Goal: Find specific page/section: Find specific page/section

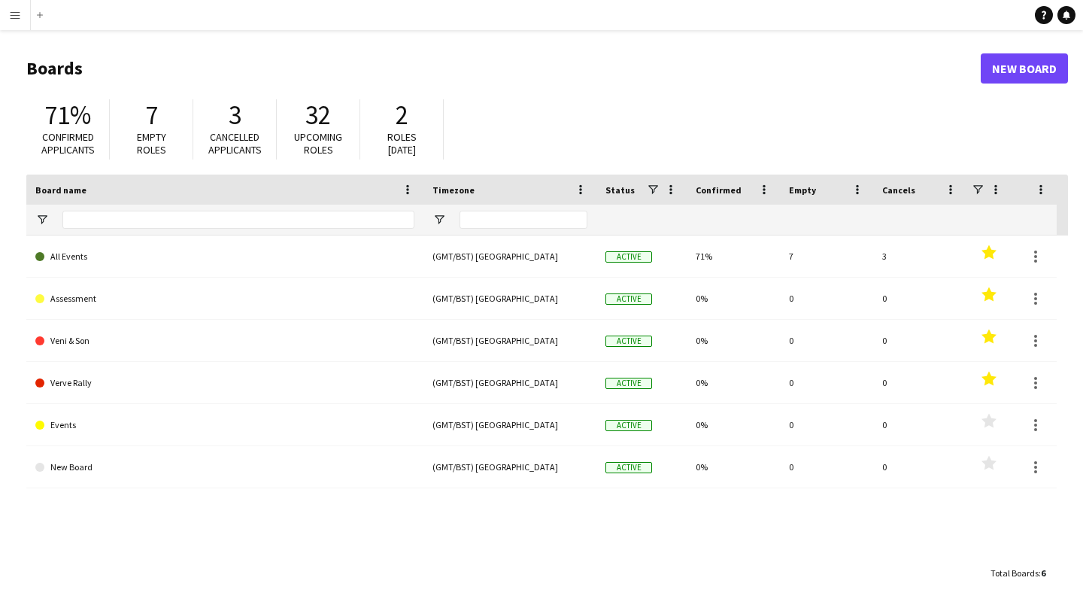
click at [11, 23] on button "Menu" at bounding box center [15, 15] width 30 height 30
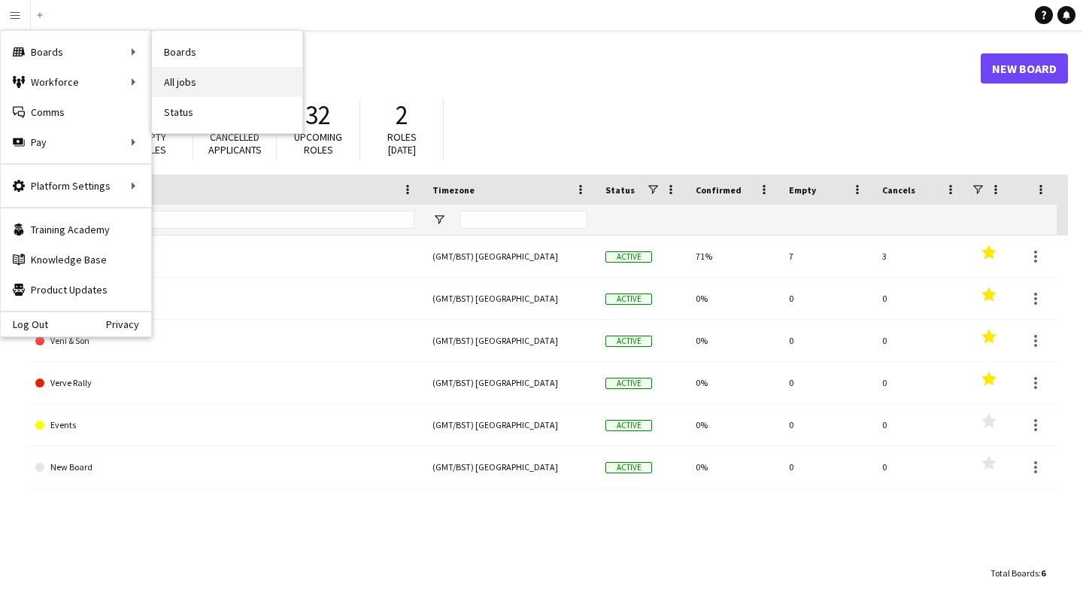
click at [183, 86] on link "All jobs" at bounding box center [227, 82] width 150 height 30
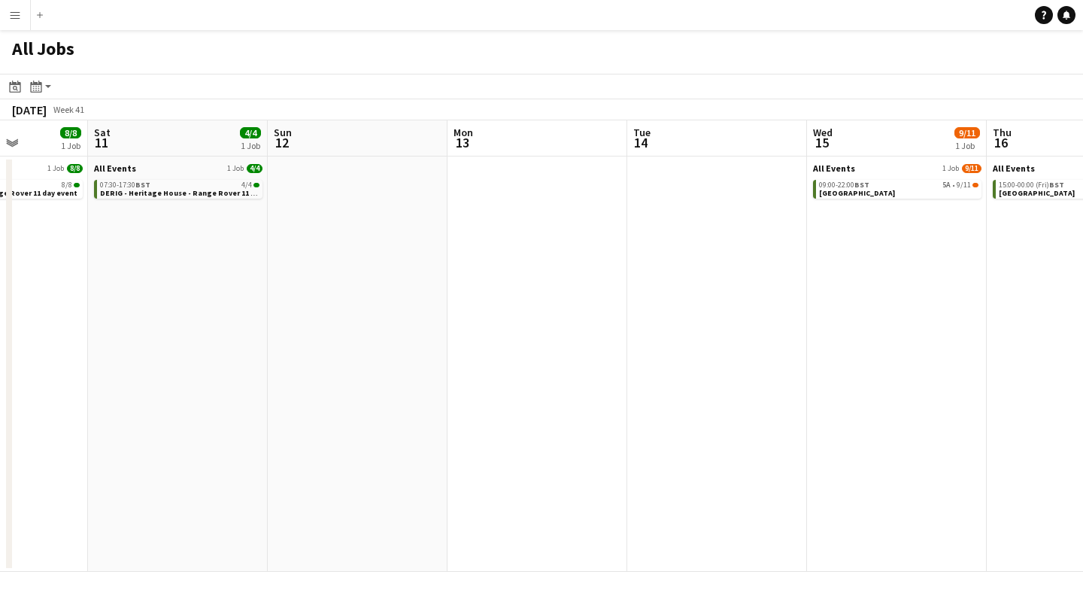
scroll to position [0, 478]
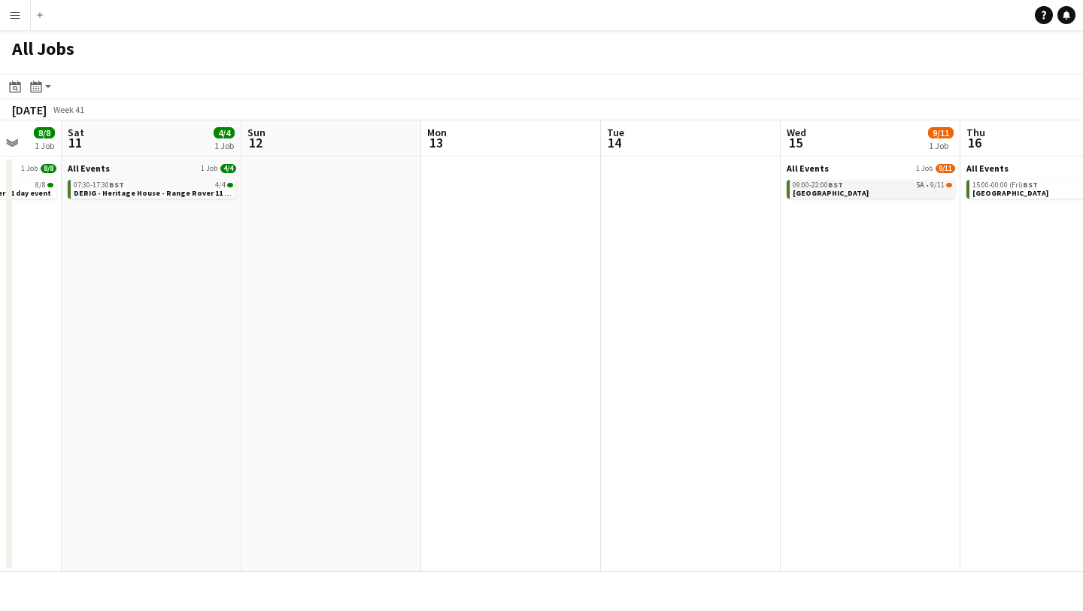
click at [887, 193] on link "09:00-22:00 BST 5A • 9/11 Heritage House" at bounding box center [872, 188] width 159 height 17
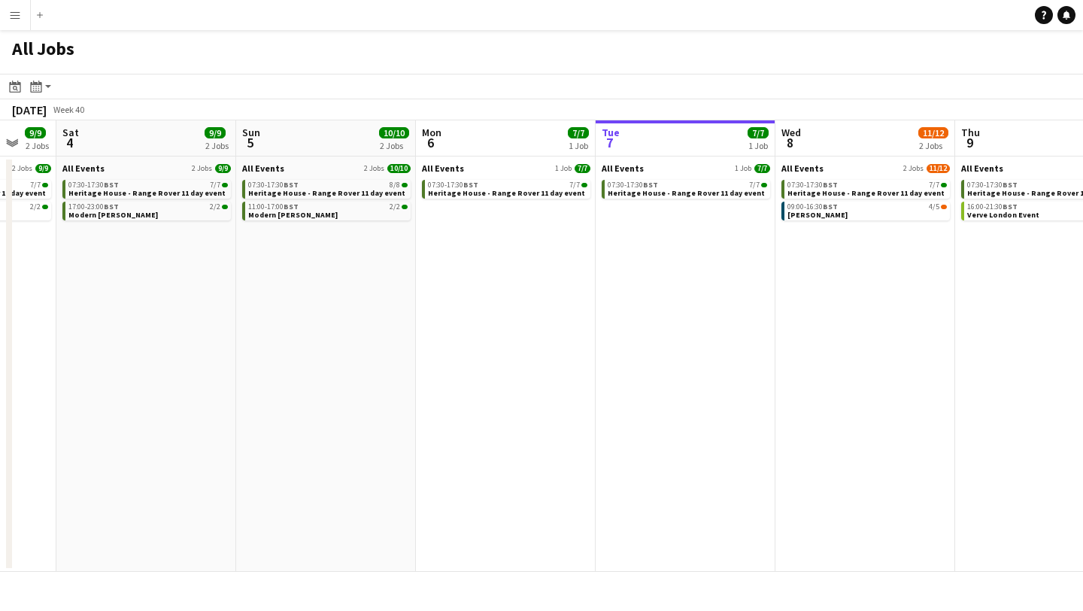
scroll to position [0, 478]
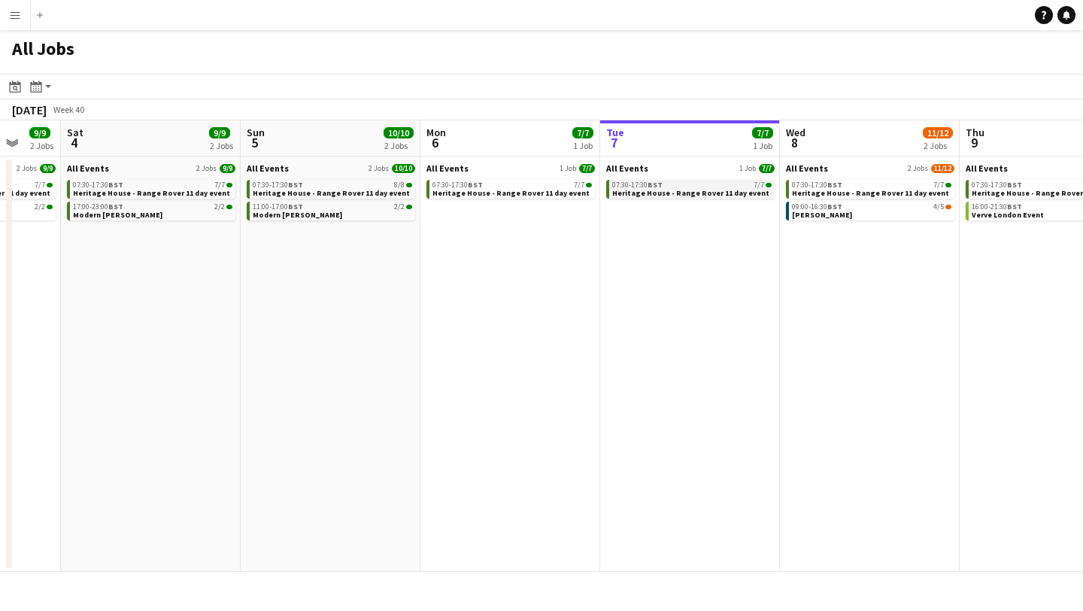
click at [697, 193] on span "Heritage House - Range Rover 11 day event" at bounding box center [690, 193] width 157 height 10
